Goal: Transaction & Acquisition: Subscribe to service/newsletter

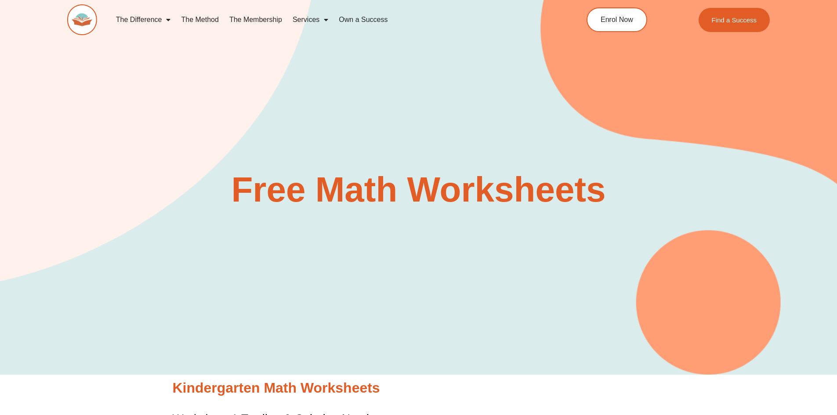
click at [259, 17] on link "The Membership" at bounding box center [255, 20] width 63 height 20
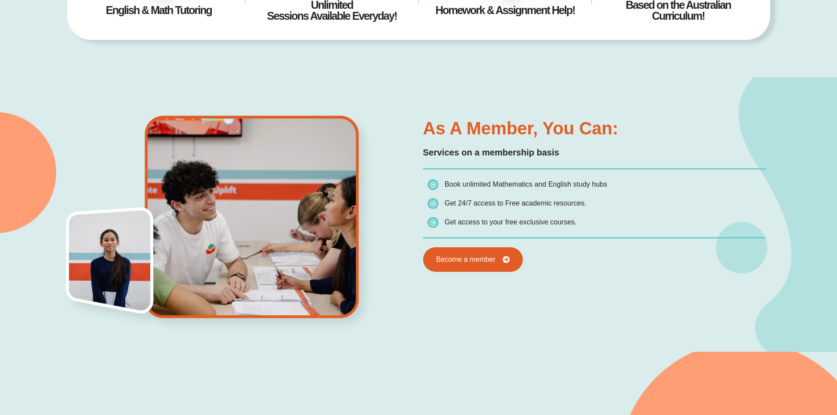
scroll to position [438, 0]
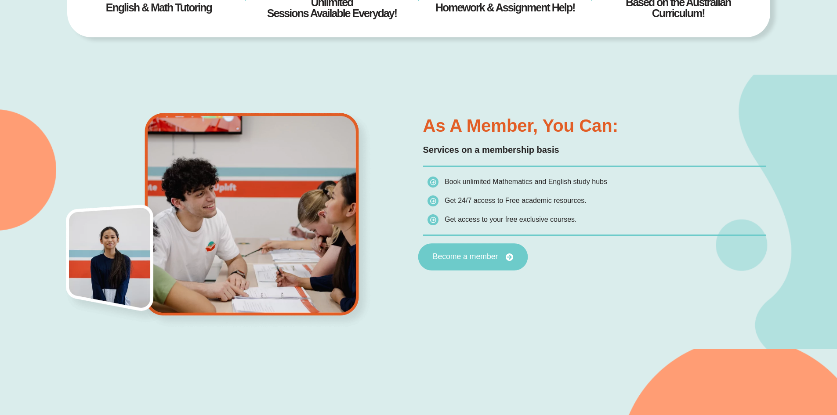
click at [498, 254] on span "Become a member" at bounding box center [472, 257] width 81 height 8
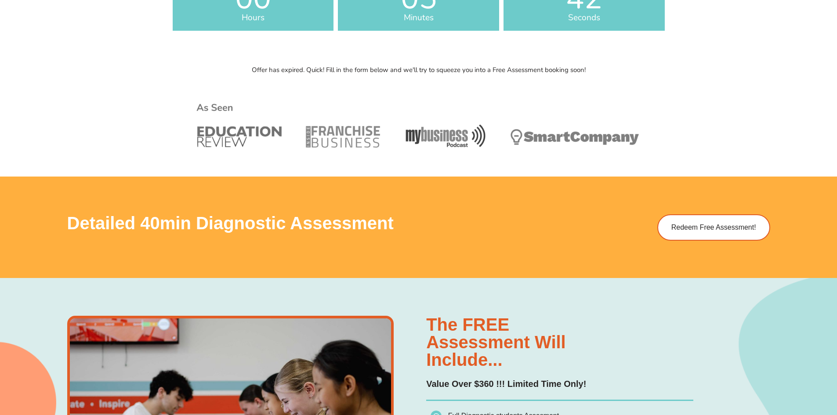
scroll to position [440, 0]
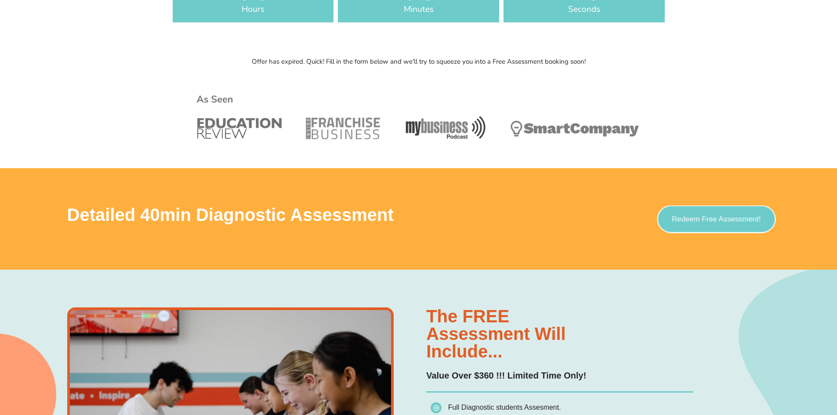
click at [722, 225] on link "Redeem Free Assessment!" at bounding box center [716, 219] width 119 height 28
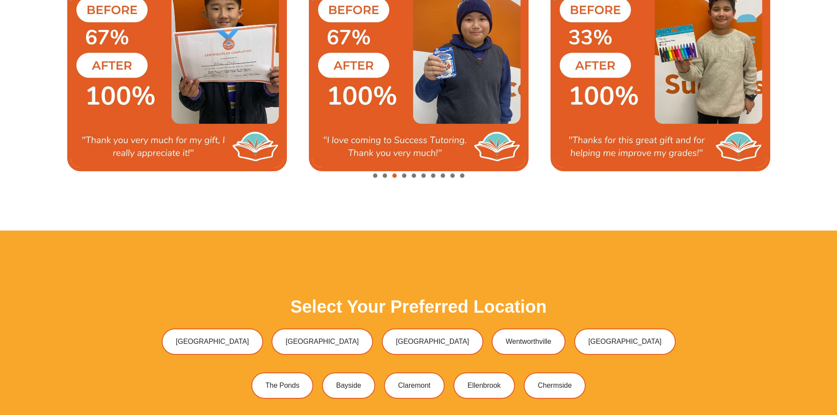
scroll to position [2491, 0]
